Goal: Check status

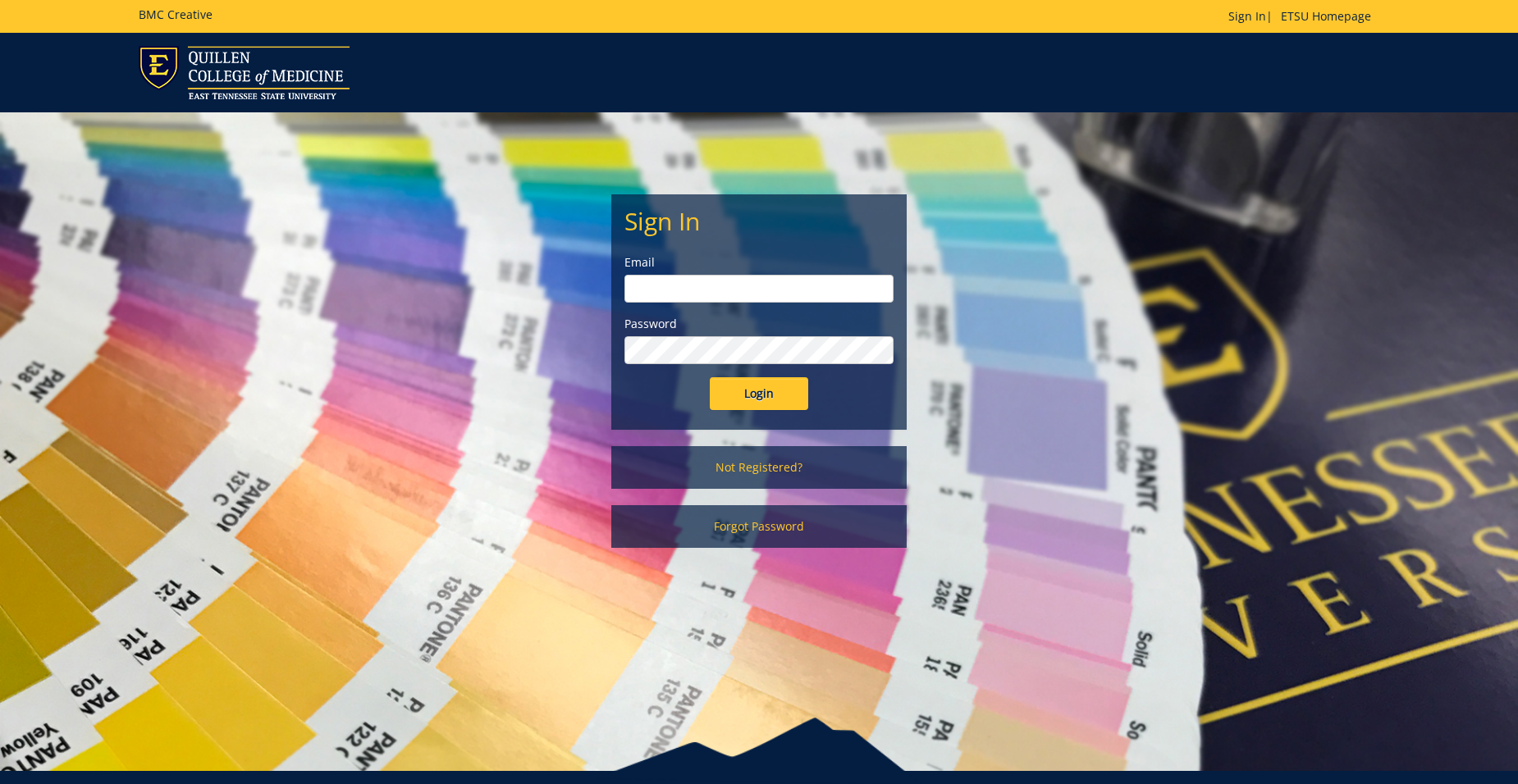
type input "[EMAIL_ADDRESS][DOMAIN_NAME]"
click at [787, 393] on input "Login" at bounding box center [759, 393] width 99 height 33
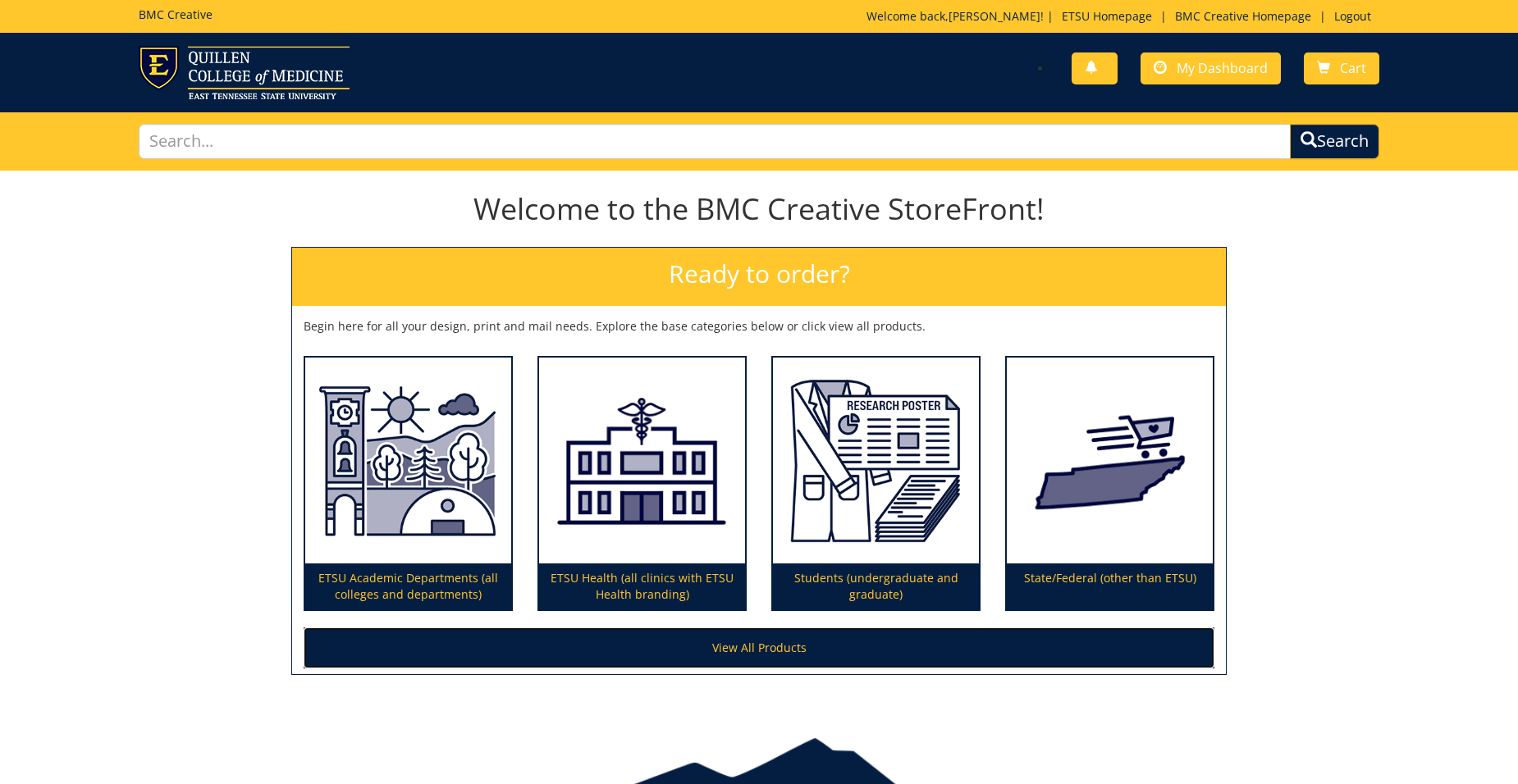
click at [765, 647] on link "View All Products" at bounding box center [759, 648] width 911 height 41
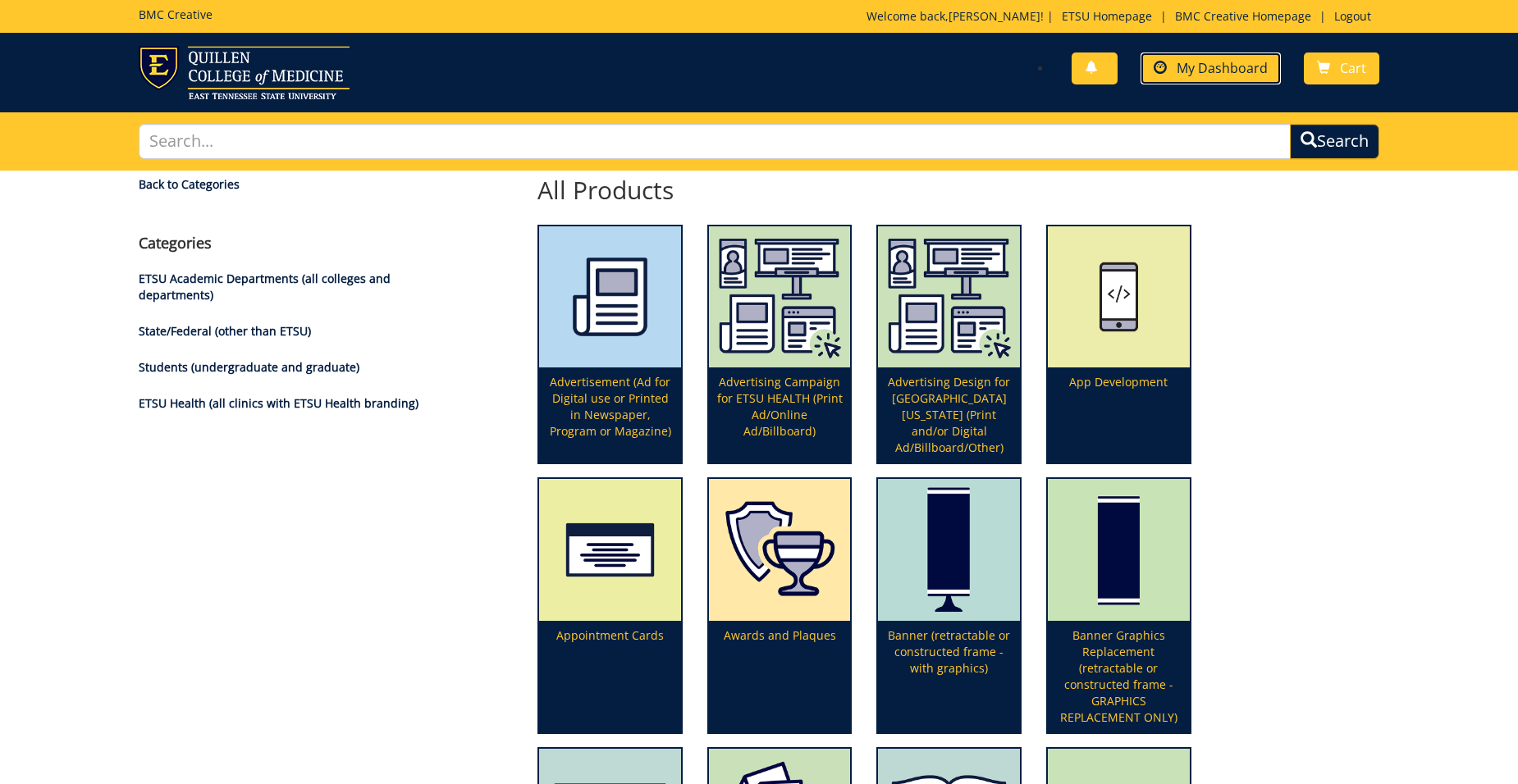
click at [1210, 81] on link "My Dashboard" at bounding box center [1211, 68] width 140 height 32
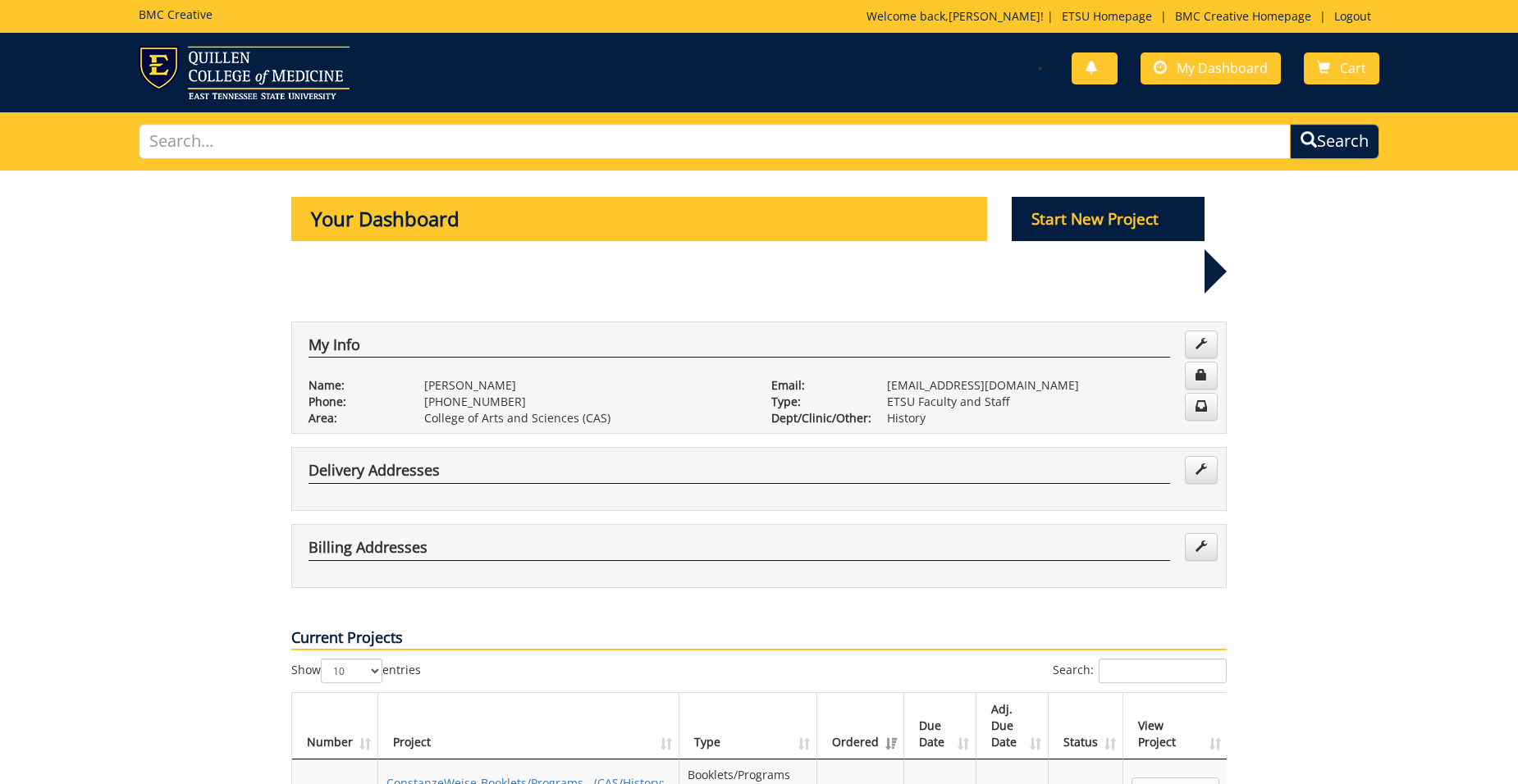
scroll to position [246, 0]
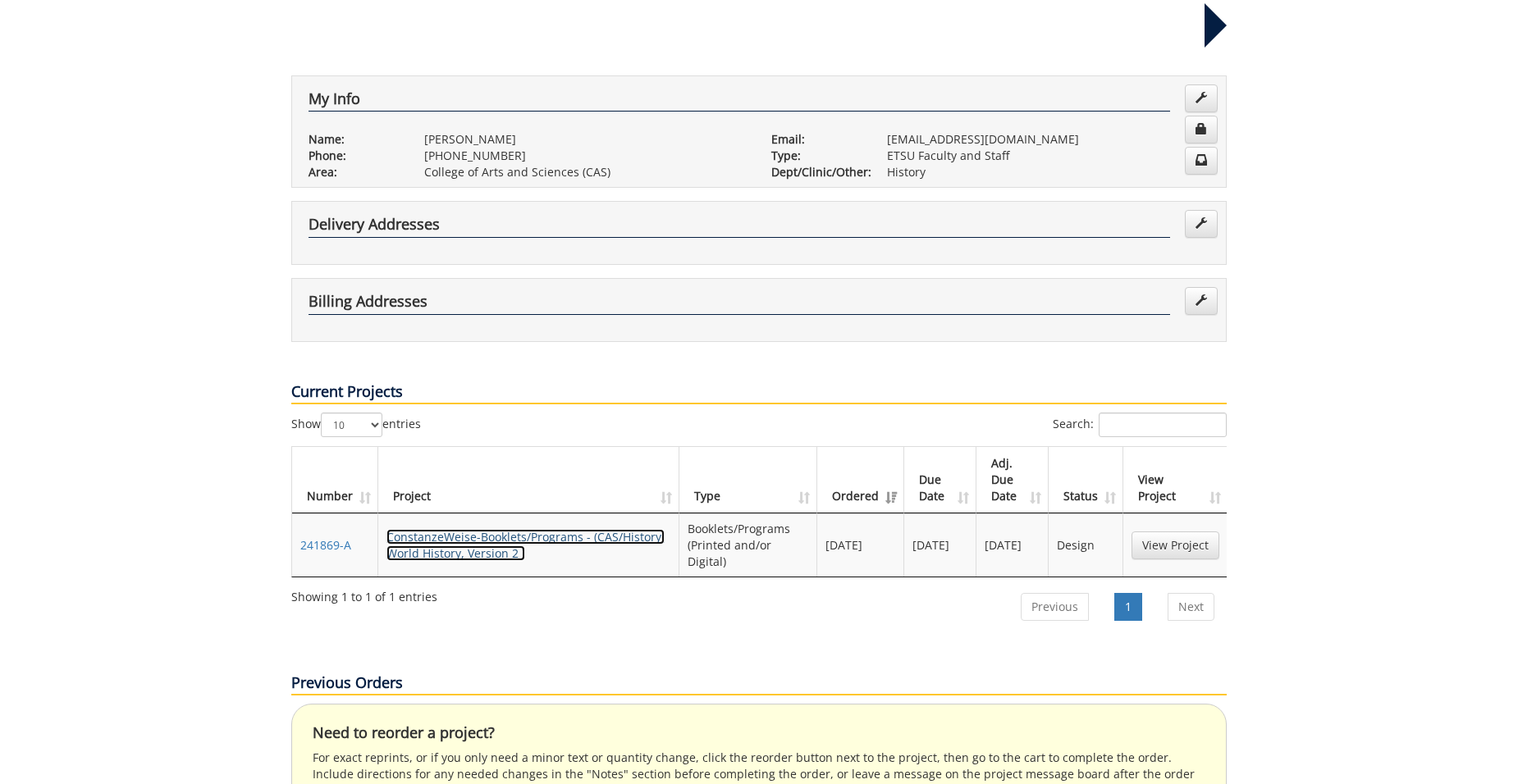
click at [493, 529] on link "ConstanzeWeise-Booklets/Programs - (CAS/History: World History, Version 2 )" at bounding box center [525, 545] width 278 height 32
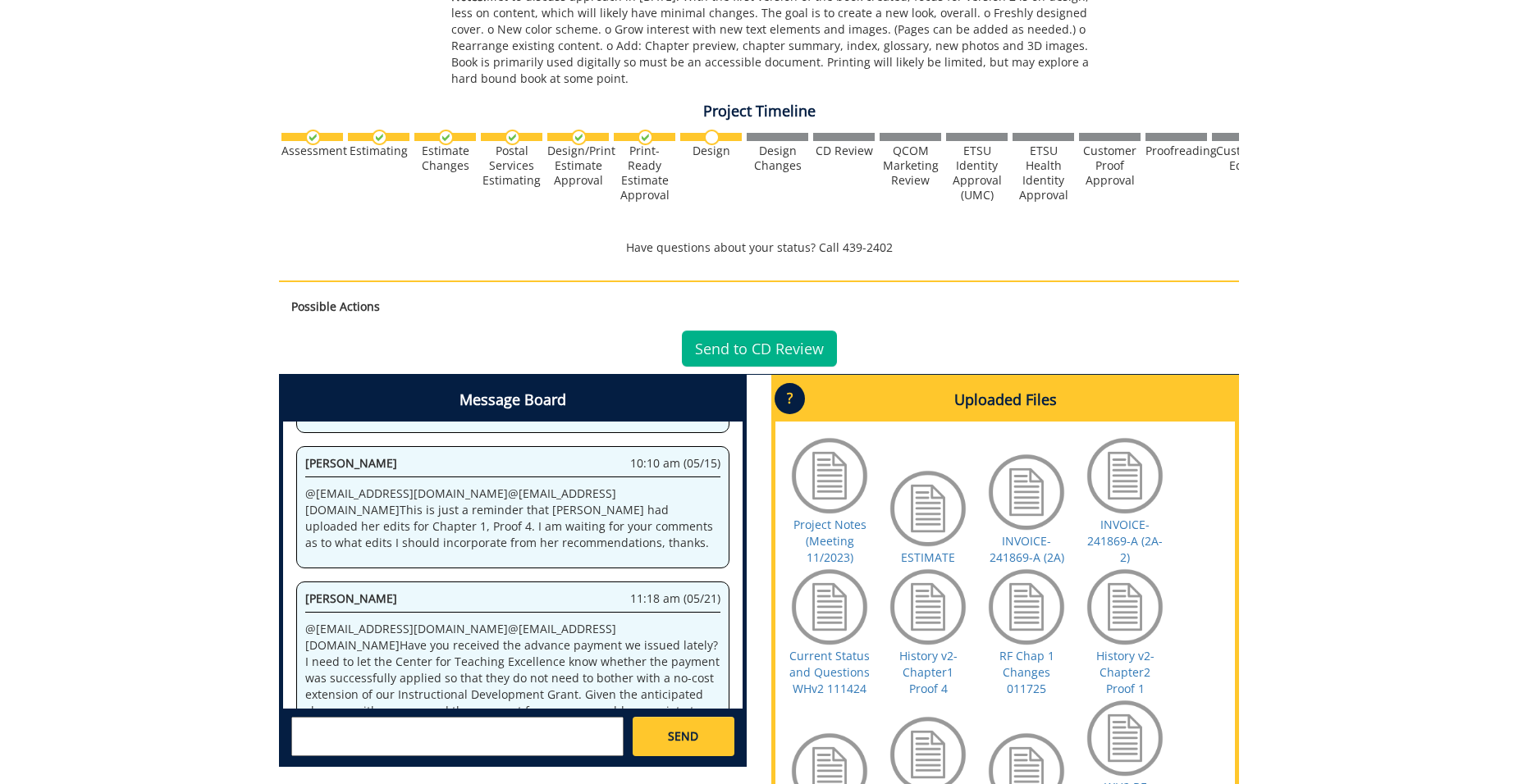
scroll to position [91, 0]
